Goal: Find specific page/section: Find specific page/section

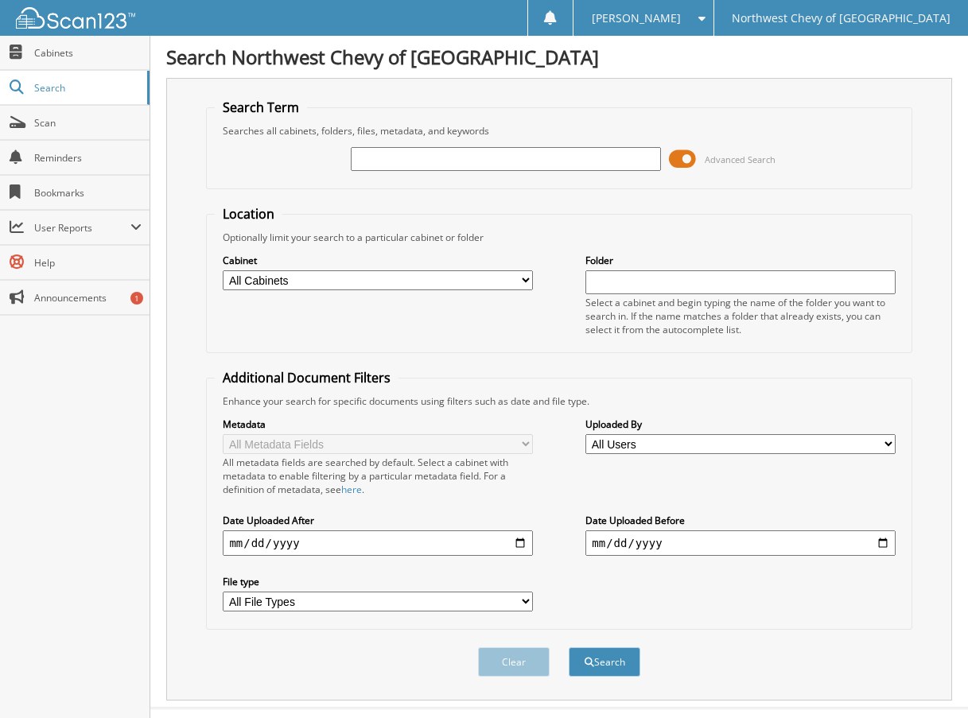
click at [499, 163] on input "text" at bounding box center [505, 159] width 309 height 24
type input "49226"
click at [569, 647] on button "Search" at bounding box center [605, 661] width 72 height 29
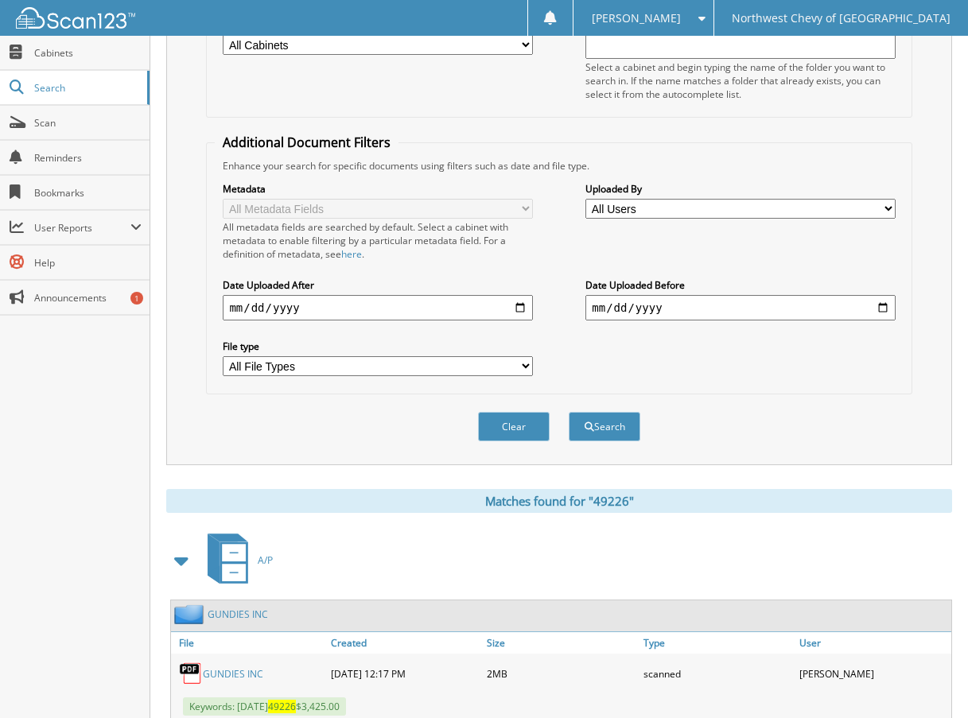
scroll to position [477, 0]
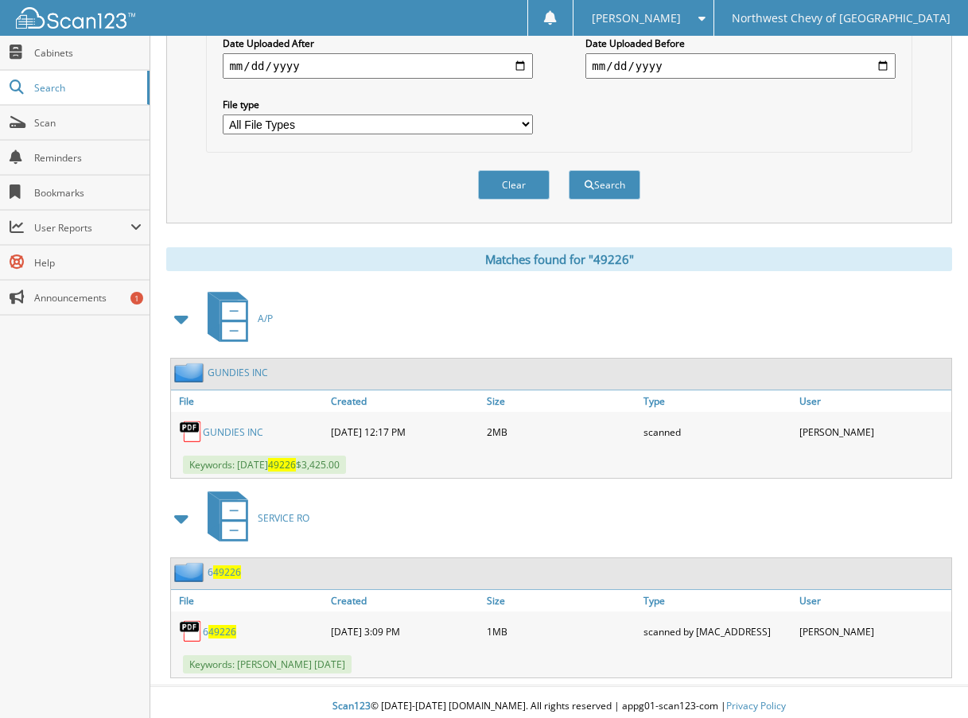
click at [220, 439] on link "GUNDIES INC" at bounding box center [233, 432] width 60 height 14
drag, startPoint x: 247, startPoint y: 436, endPoint x: 513, endPoint y: 358, distance: 277.6
click at [247, 436] on link "GUNDIES INC" at bounding box center [233, 432] width 60 height 14
click at [216, 425] on link "GUNDIES INC" at bounding box center [233, 432] width 60 height 14
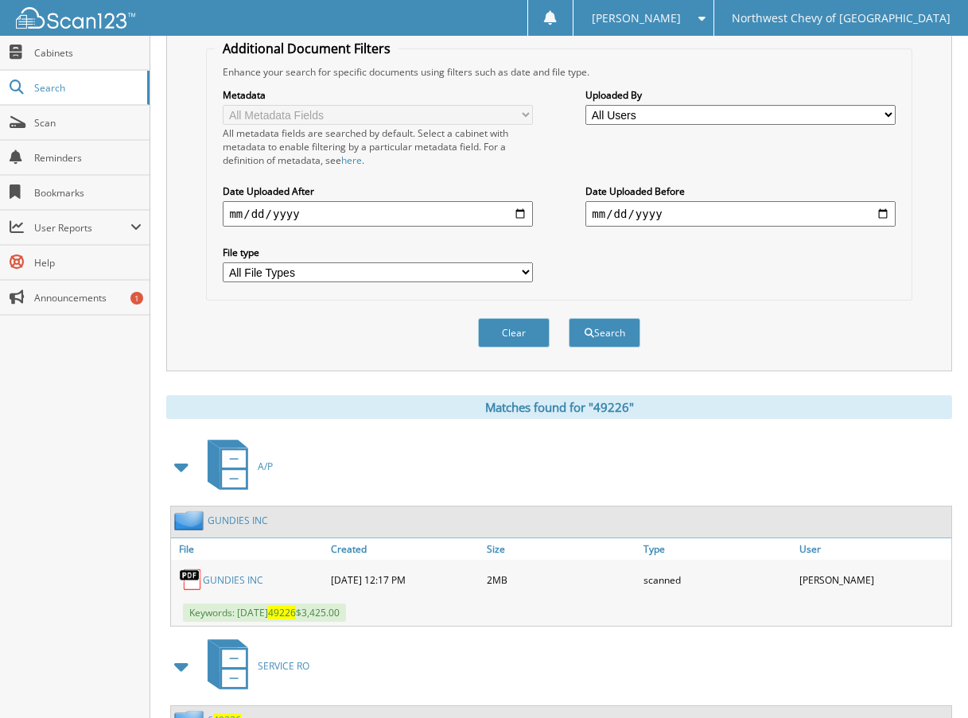
scroll to position [327, 0]
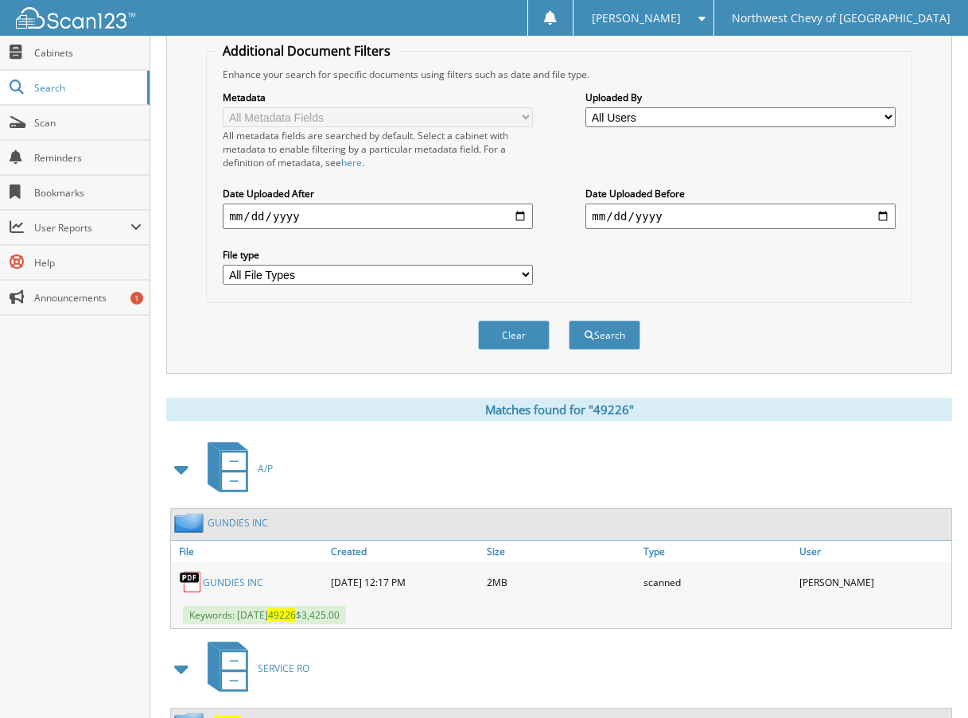
click at [241, 577] on link "GUNDIES INC" at bounding box center [233, 583] width 60 height 14
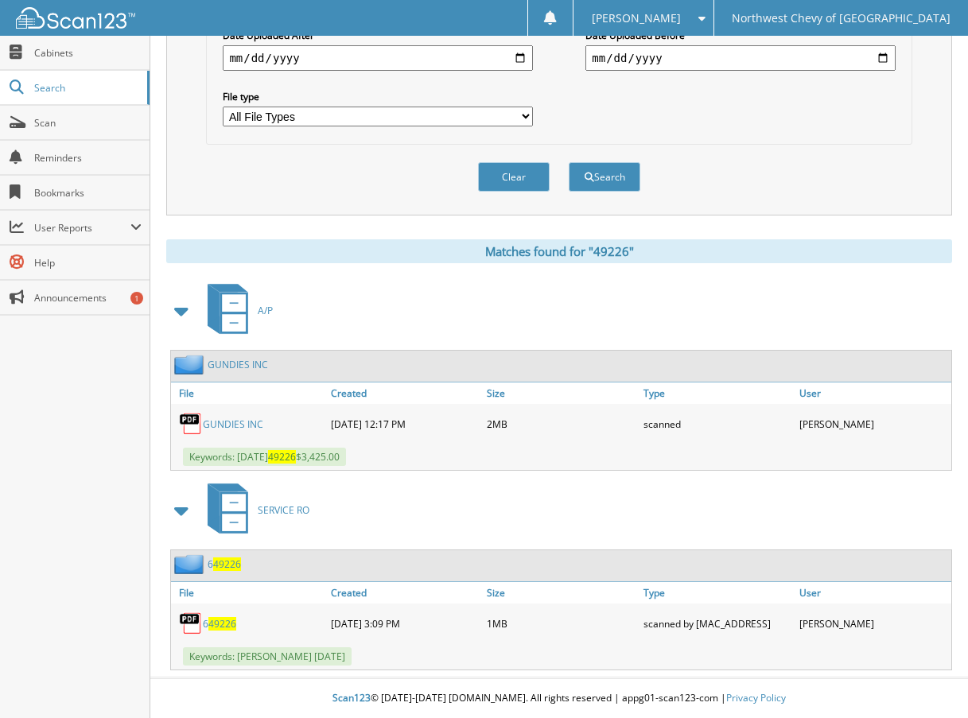
scroll to position [406, 0]
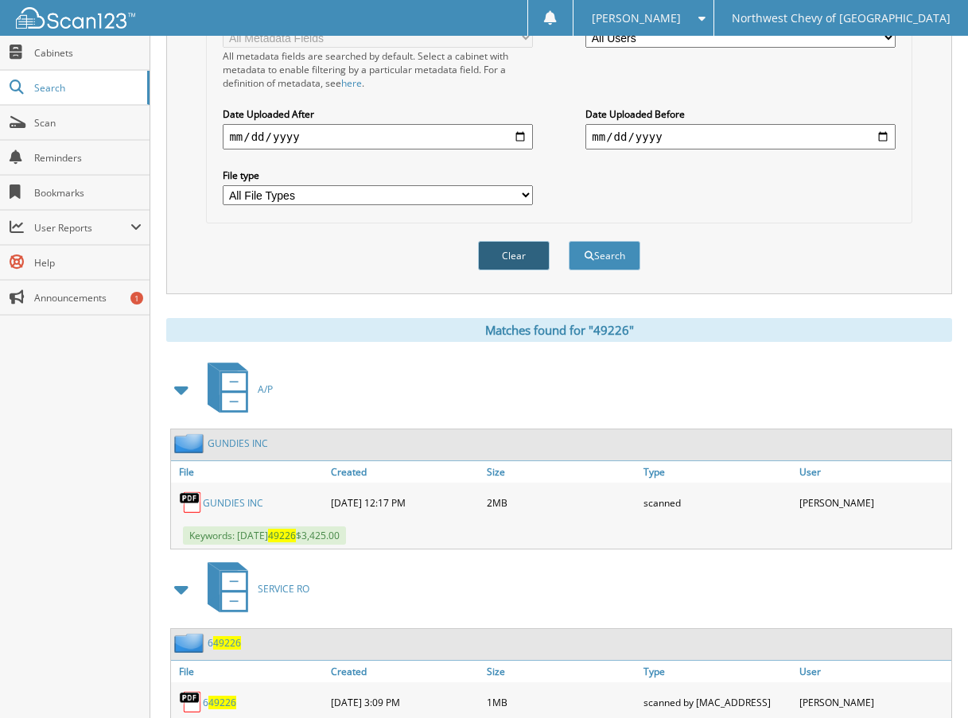
click at [505, 255] on button "Clear" at bounding box center [514, 255] width 72 height 29
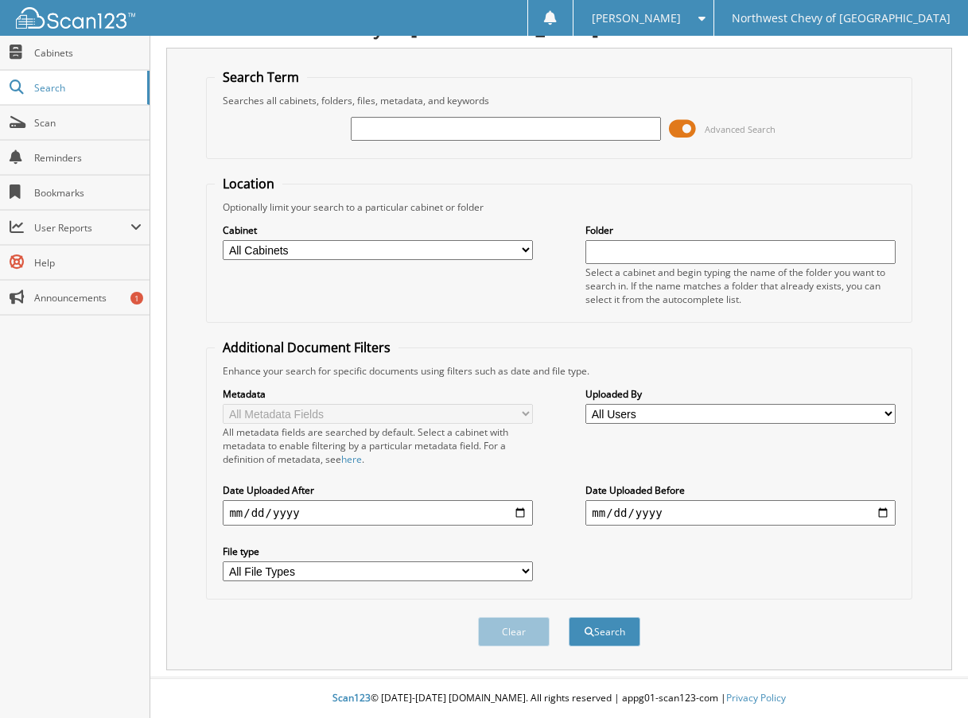
click at [380, 133] on input "text" at bounding box center [505, 129] width 309 height 24
type input "49226"
click at [569, 617] on button "Search" at bounding box center [605, 631] width 72 height 29
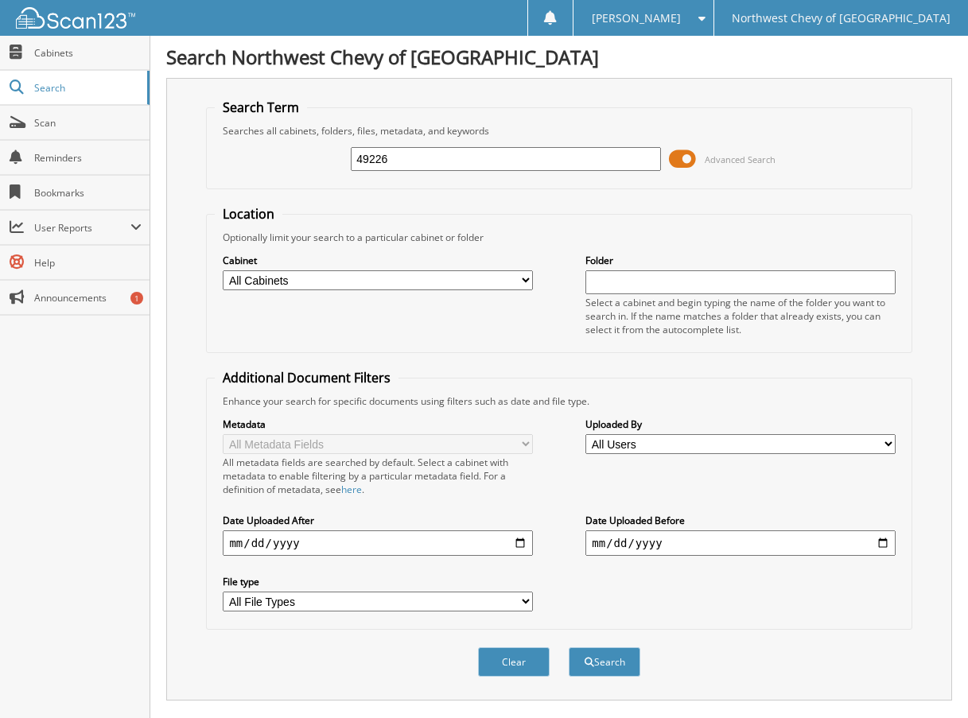
scroll to position [477, 0]
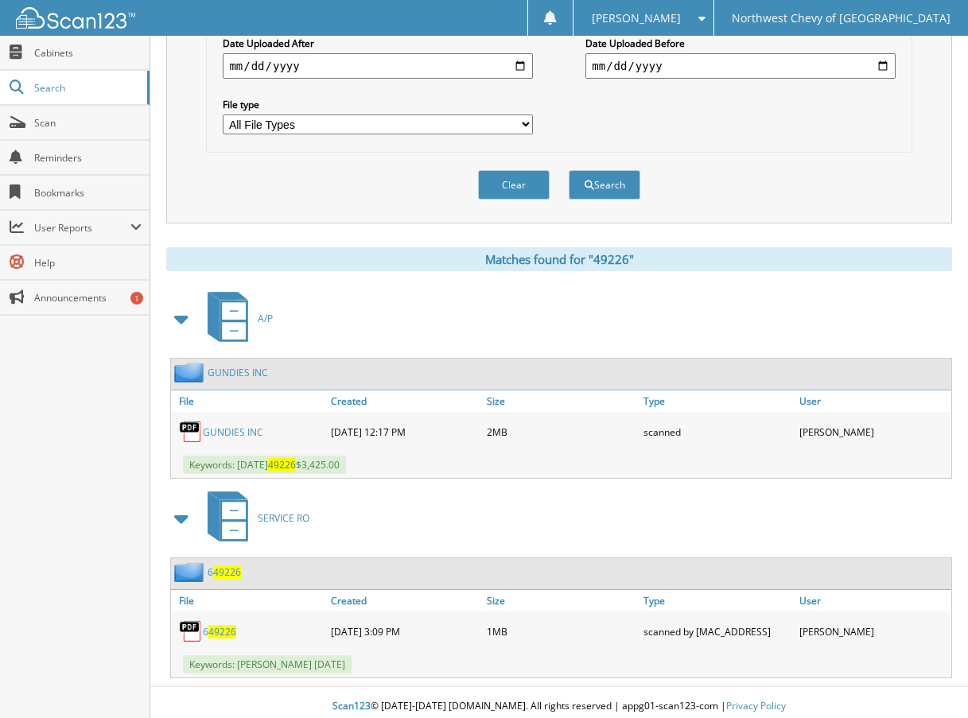
click at [226, 428] on link "GUNDIES INC" at bounding box center [233, 432] width 60 height 14
